Goal: Find specific page/section: Find specific page/section

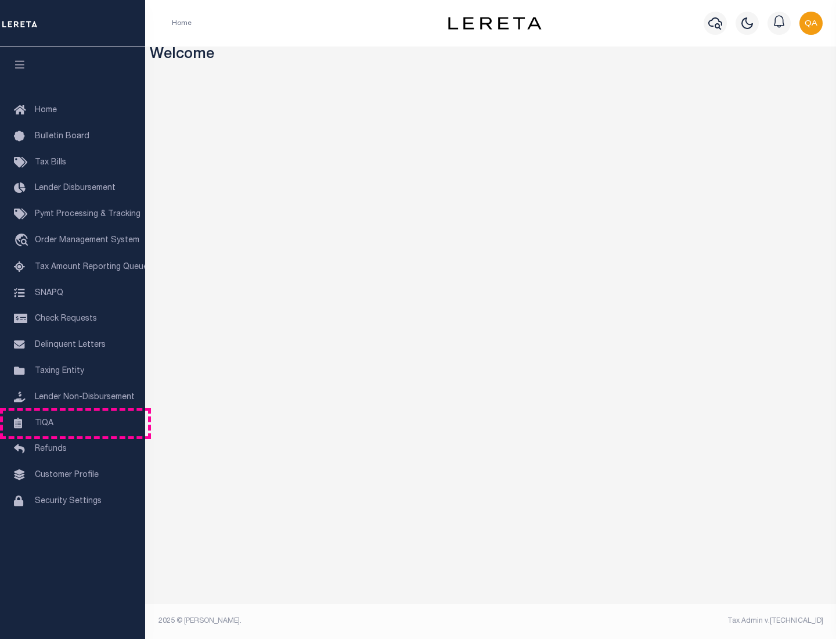
click at [73, 423] on link "TIQA" at bounding box center [72, 423] width 145 height 26
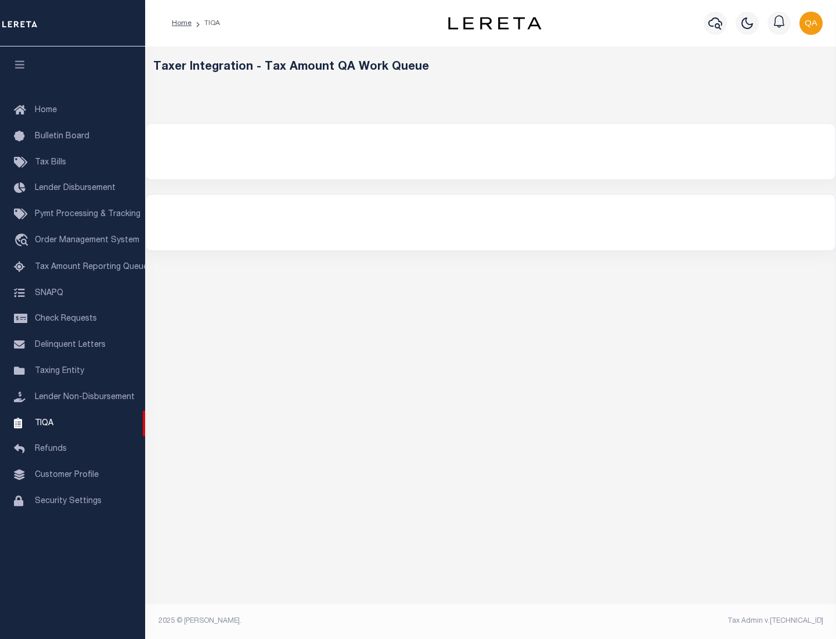
select select "200"
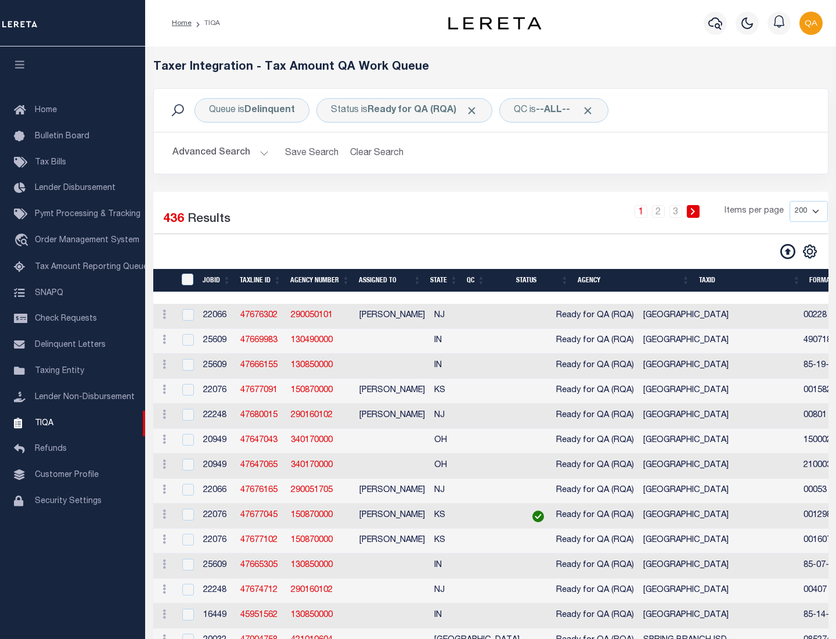
click at [475, 110] on span "Click to Remove" at bounding box center [472, 110] width 12 height 12
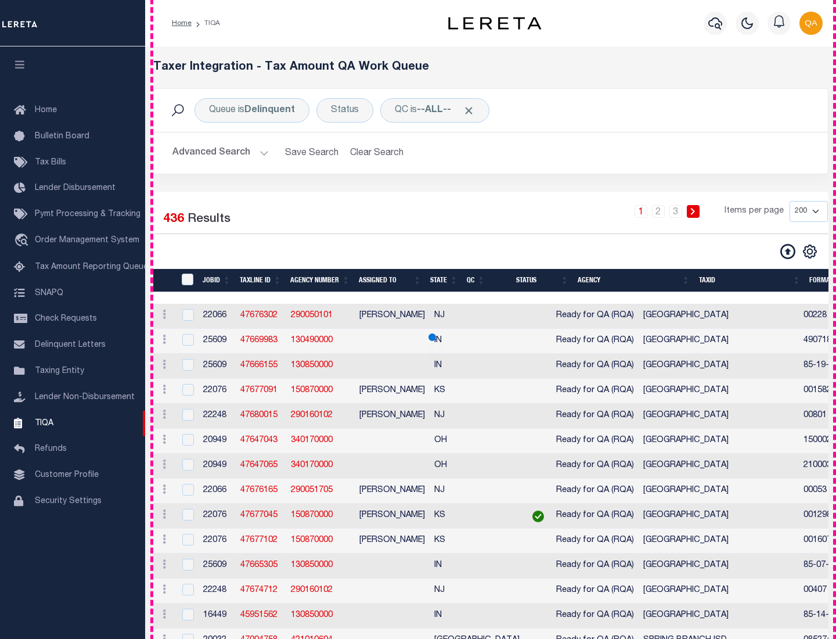
scroll to position [2481, 0]
